Goal: Task Accomplishment & Management: Use online tool/utility

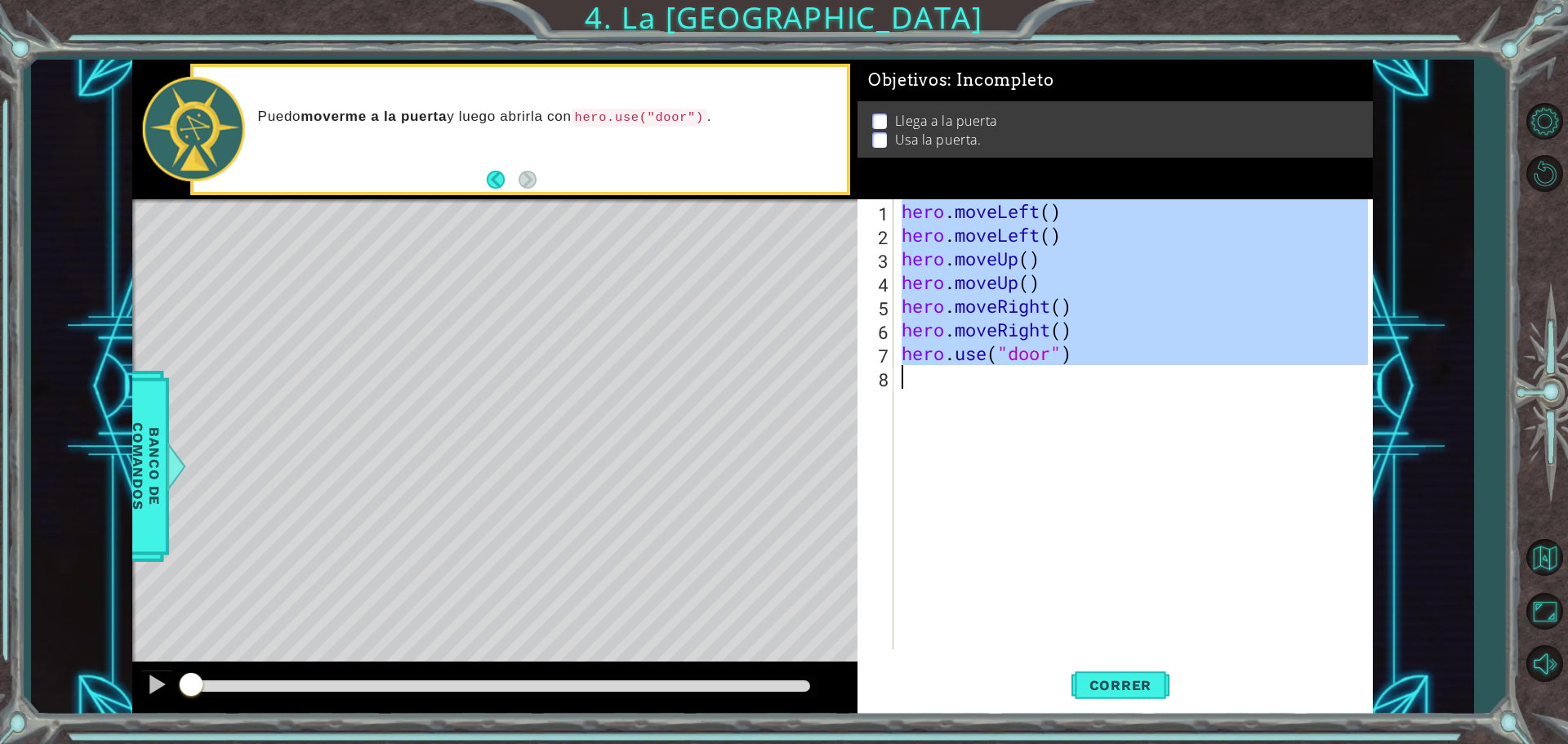
click at [956, 494] on div "hero . moveLeft ( ) hero . moveLeft ( ) hero . moveUp ( ) hero . moveUp ( ) her…" at bounding box center [1138, 448] width 478 height 497
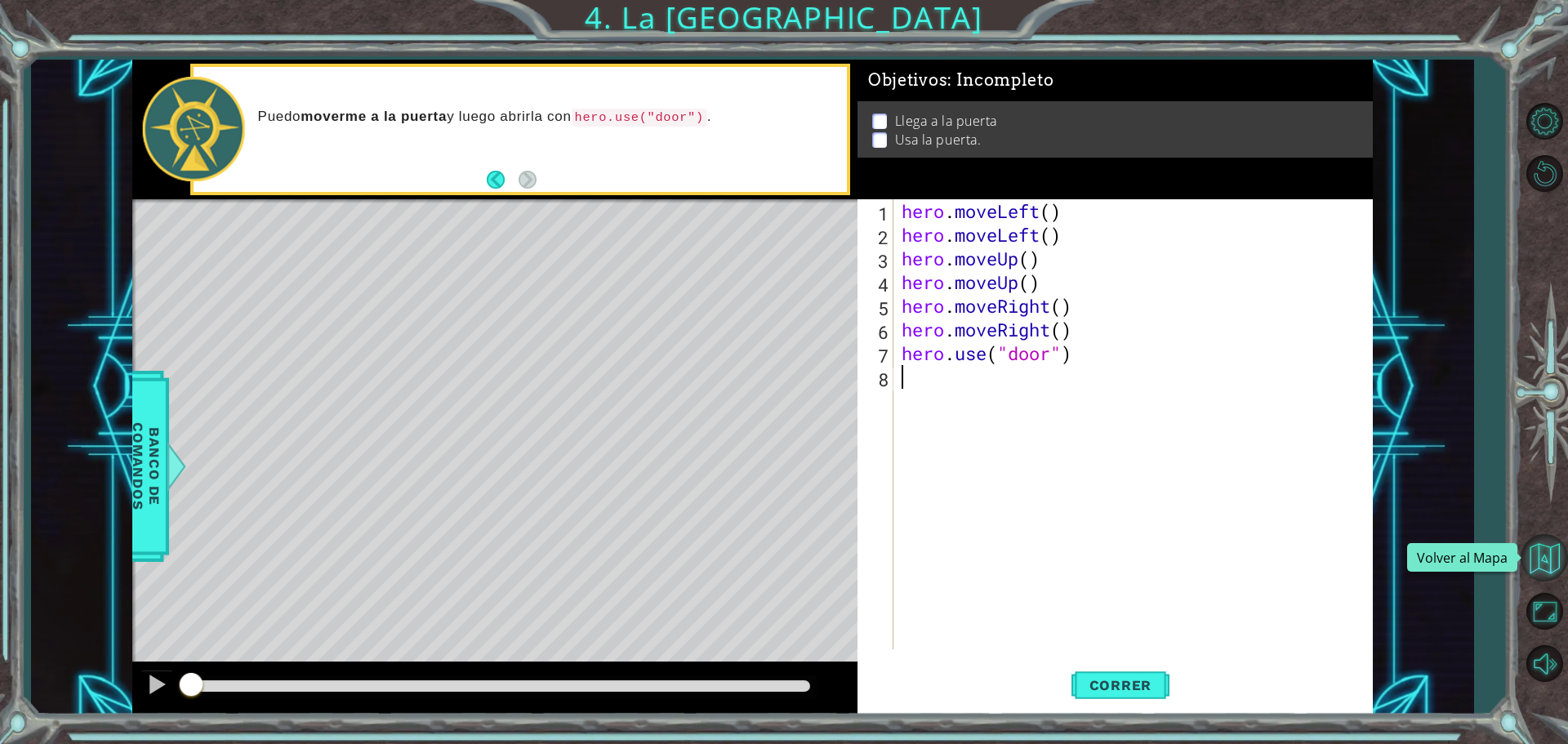
click at [1542, 565] on button "Volver al Mapa" at bounding box center [1544, 558] width 48 height 48
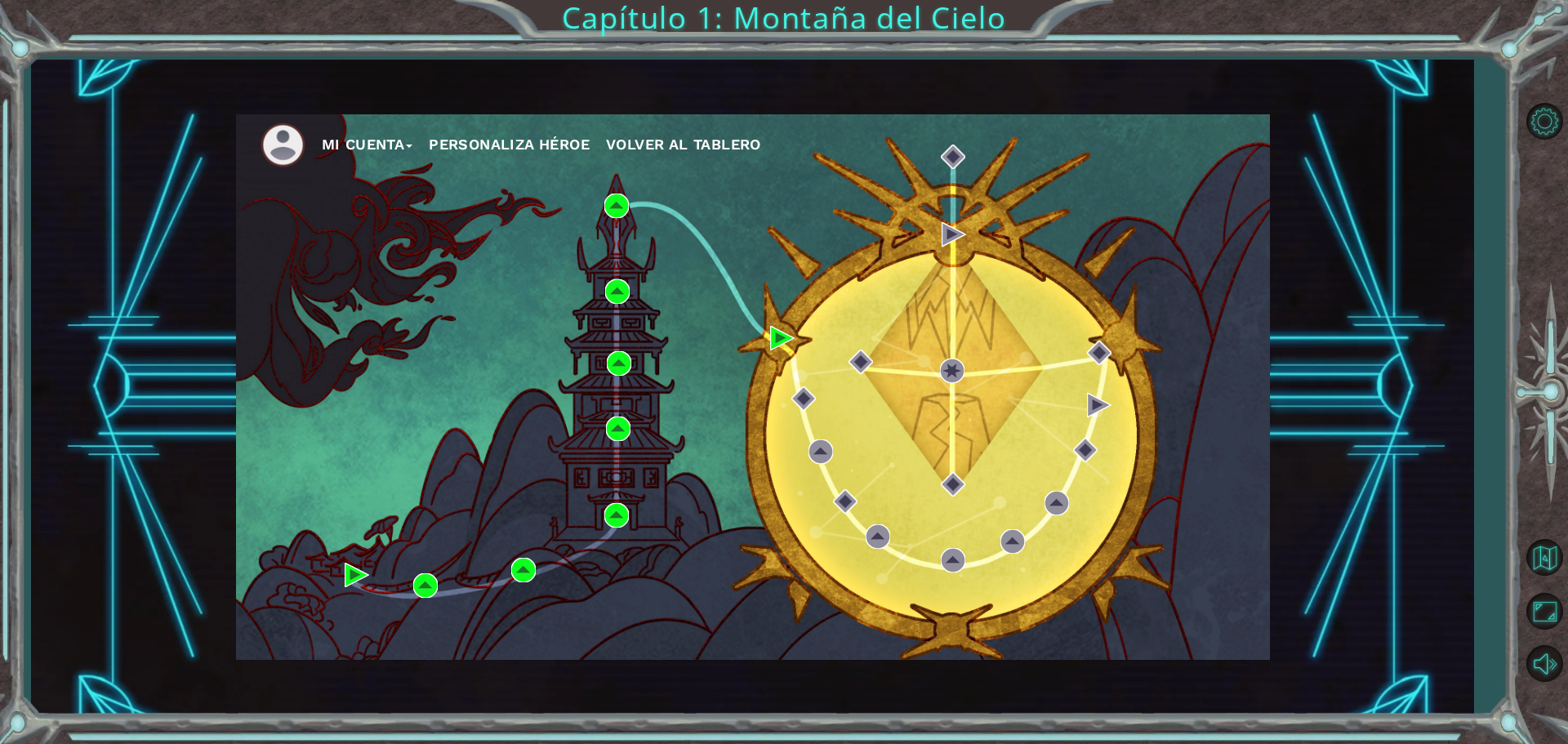
click at [622, 376] on div "Mi Cuenta Personaliza Héroe Volver al Tablero" at bounding box center [753, 387] width 1034 height 545
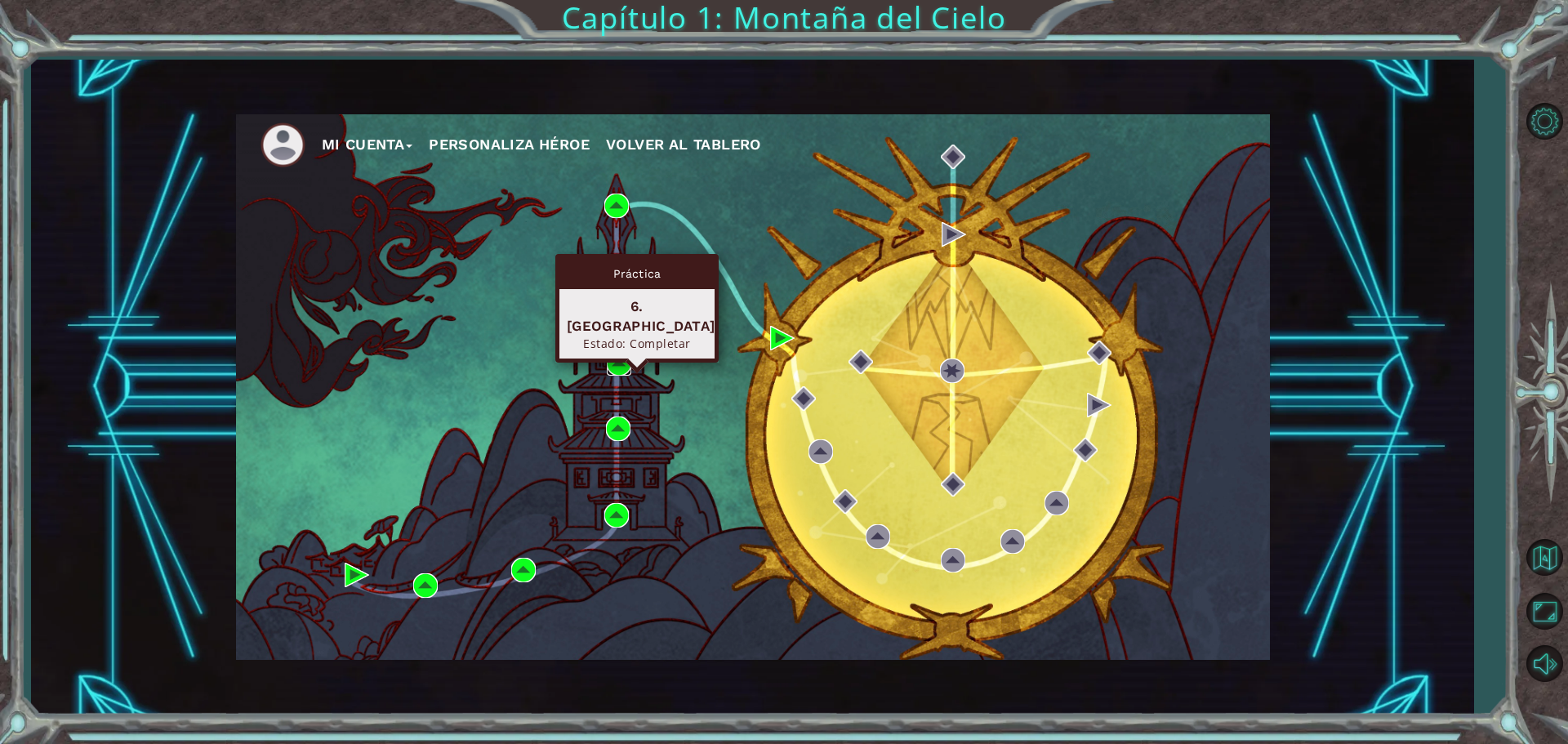
click at [622, 373] on img at bounding box center [619, 362] width 24 height 24
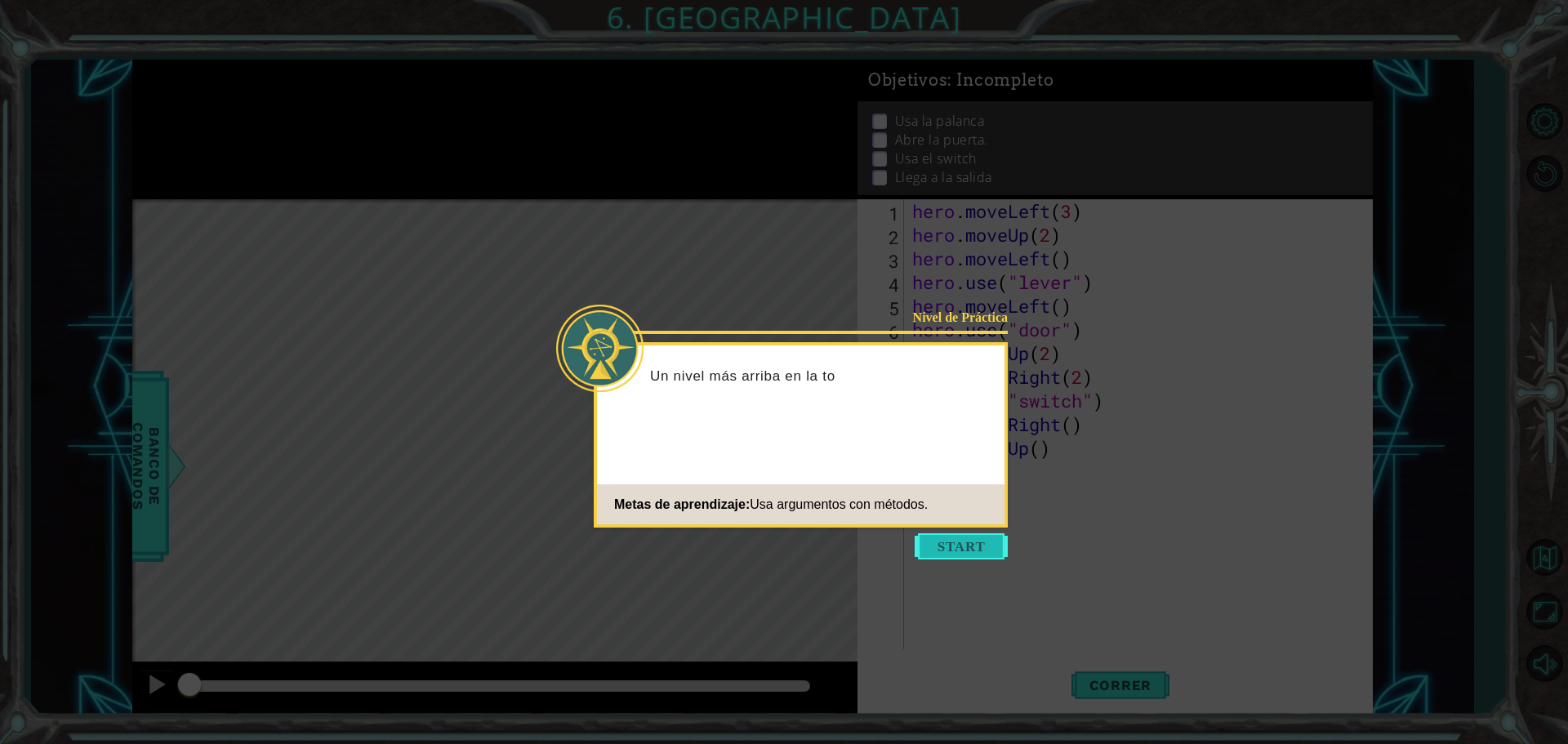
click at [1000, 548] on button "Start" at bounding box center [961, 546] width 93 height 26
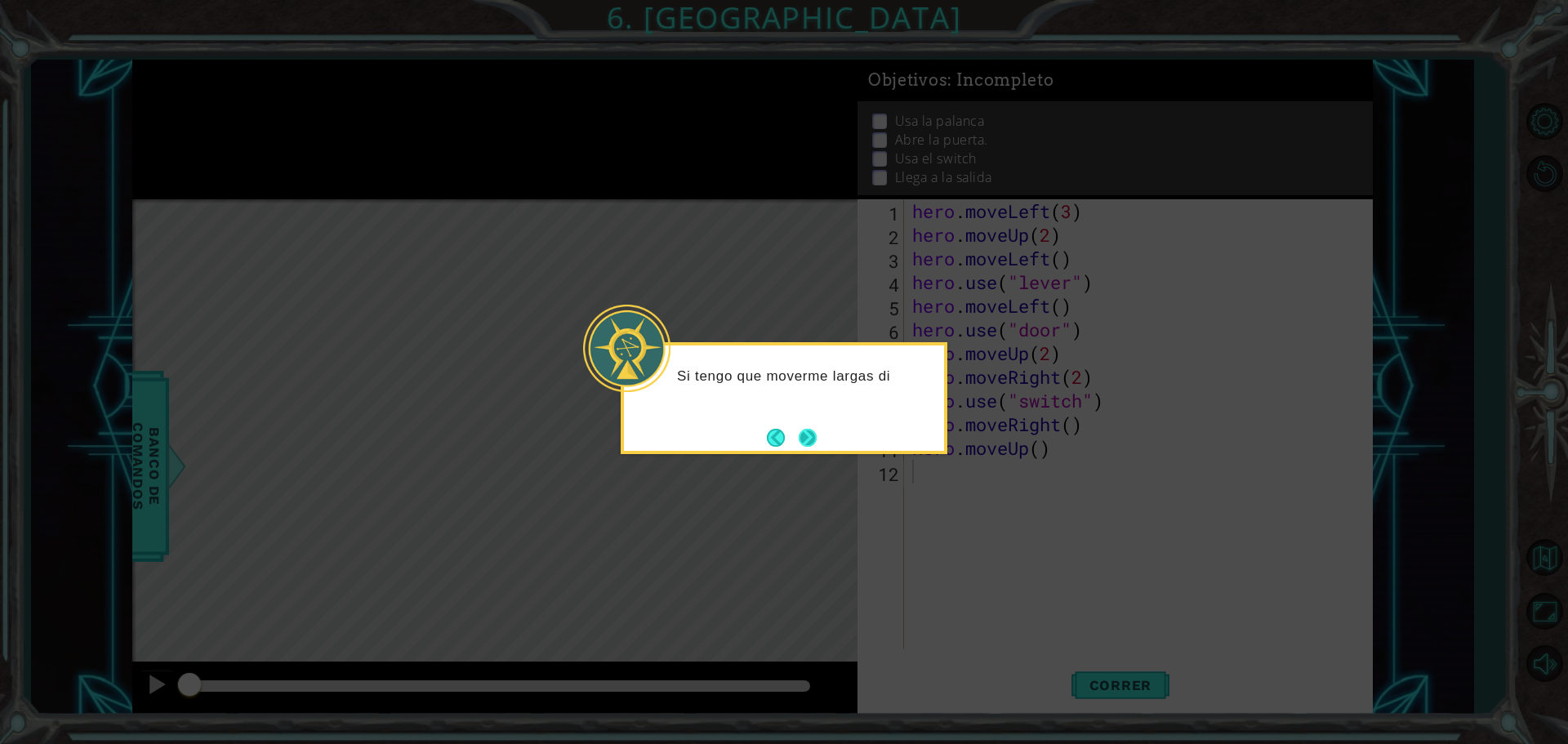
click at [795, 451] on button "Next" at bounding box center [806, 437] width 30 height 30
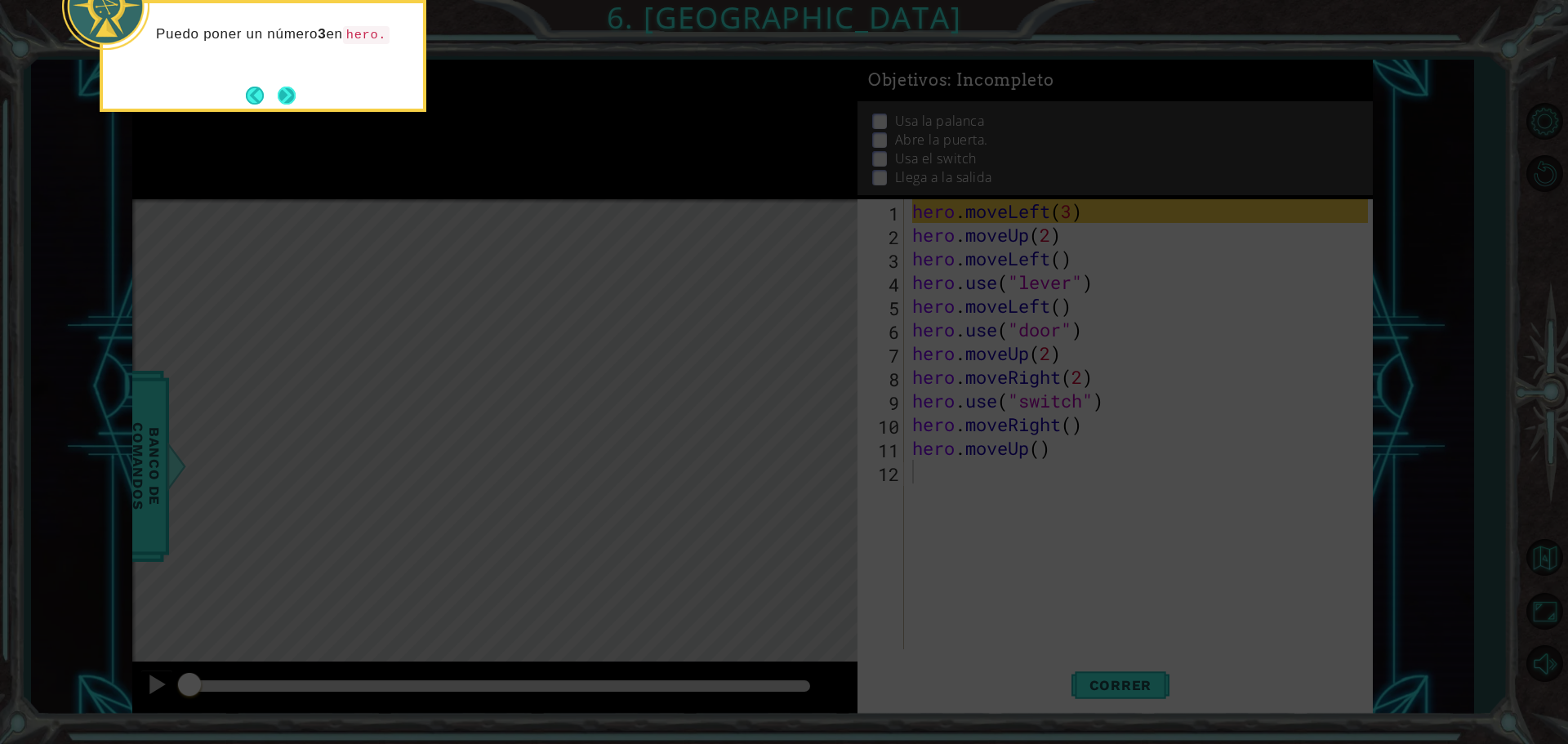
click at [287, 101] on button "Next" at bounding box center [286, 94] width 28 height 28
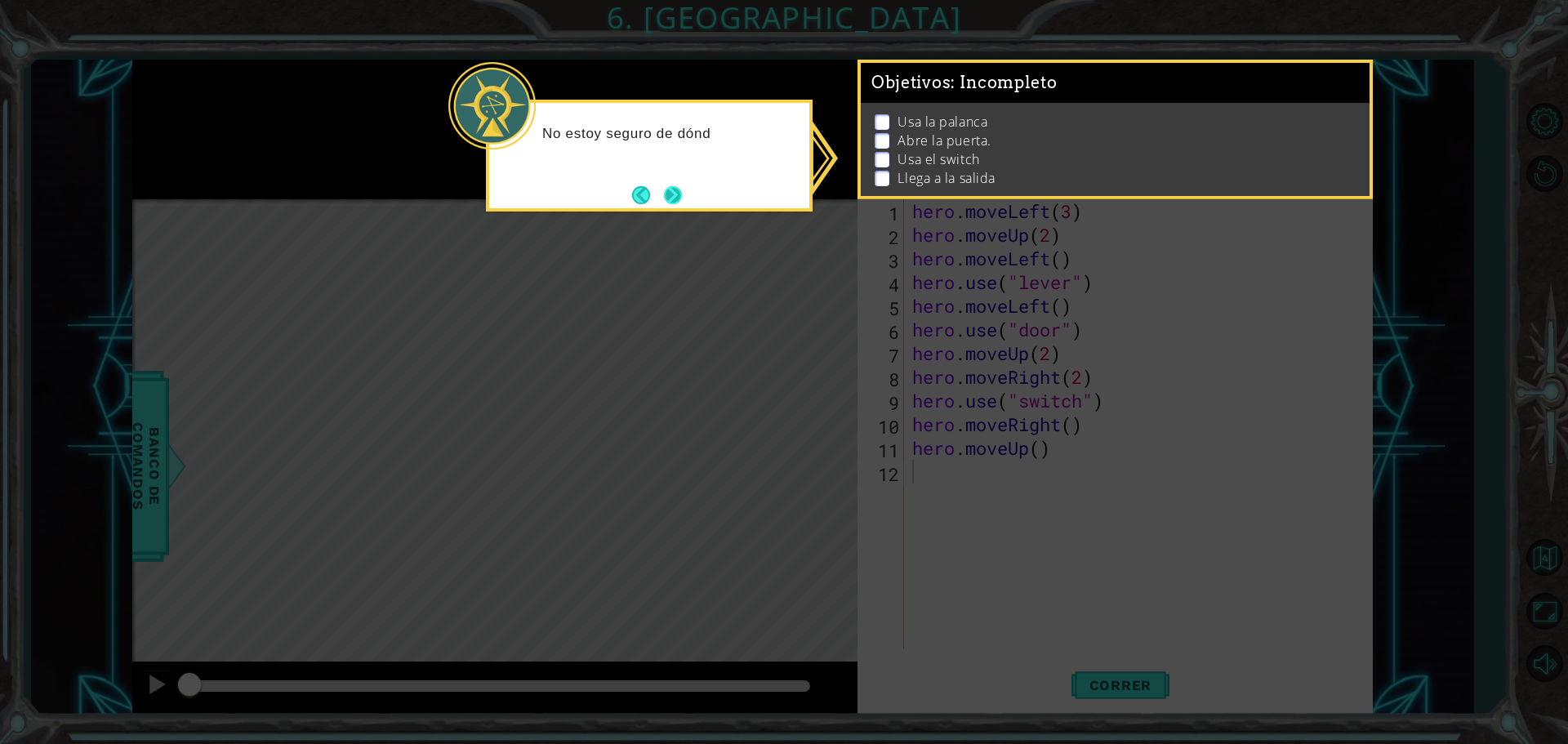
click at [675, 196] on button "Next" at bounding box center [672, 194] width 26 height 26
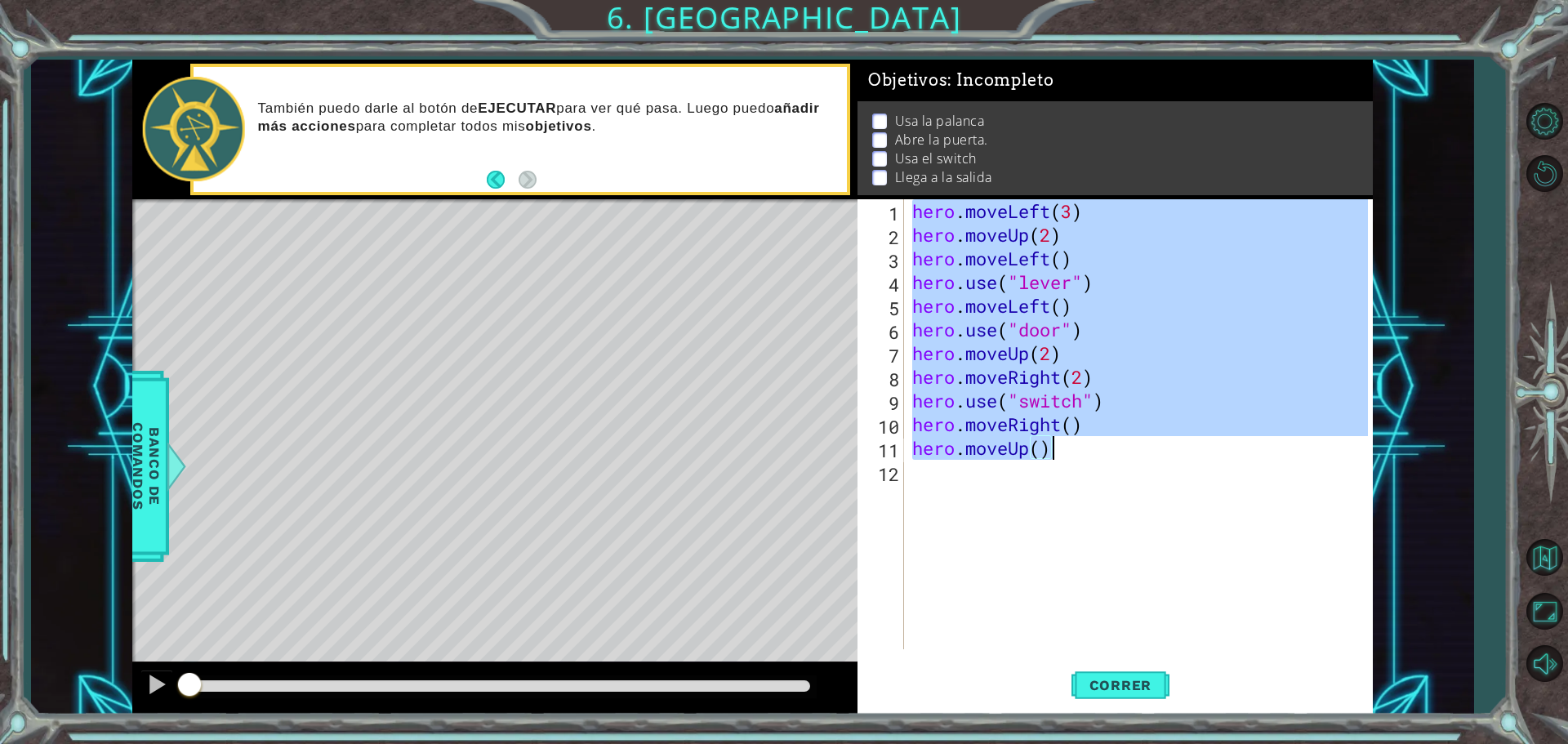
drag, startPoint x: 909, startPoint y: 206, endPoint x: 1187, endPoint y: 454, distance: 372.5
click at [1187, 454] on div "hero . moveLeft ( 3 ) hero . moveUp ( 2 ) hero . moveLeft ( ) hero . use ( "lev…" at bounding box center [1142, 448] width 467 height 497
type textarea "hero.moveRight() hero.moveUp()"
